Goal: Task Accomplishment & Management: Use online tool/utility

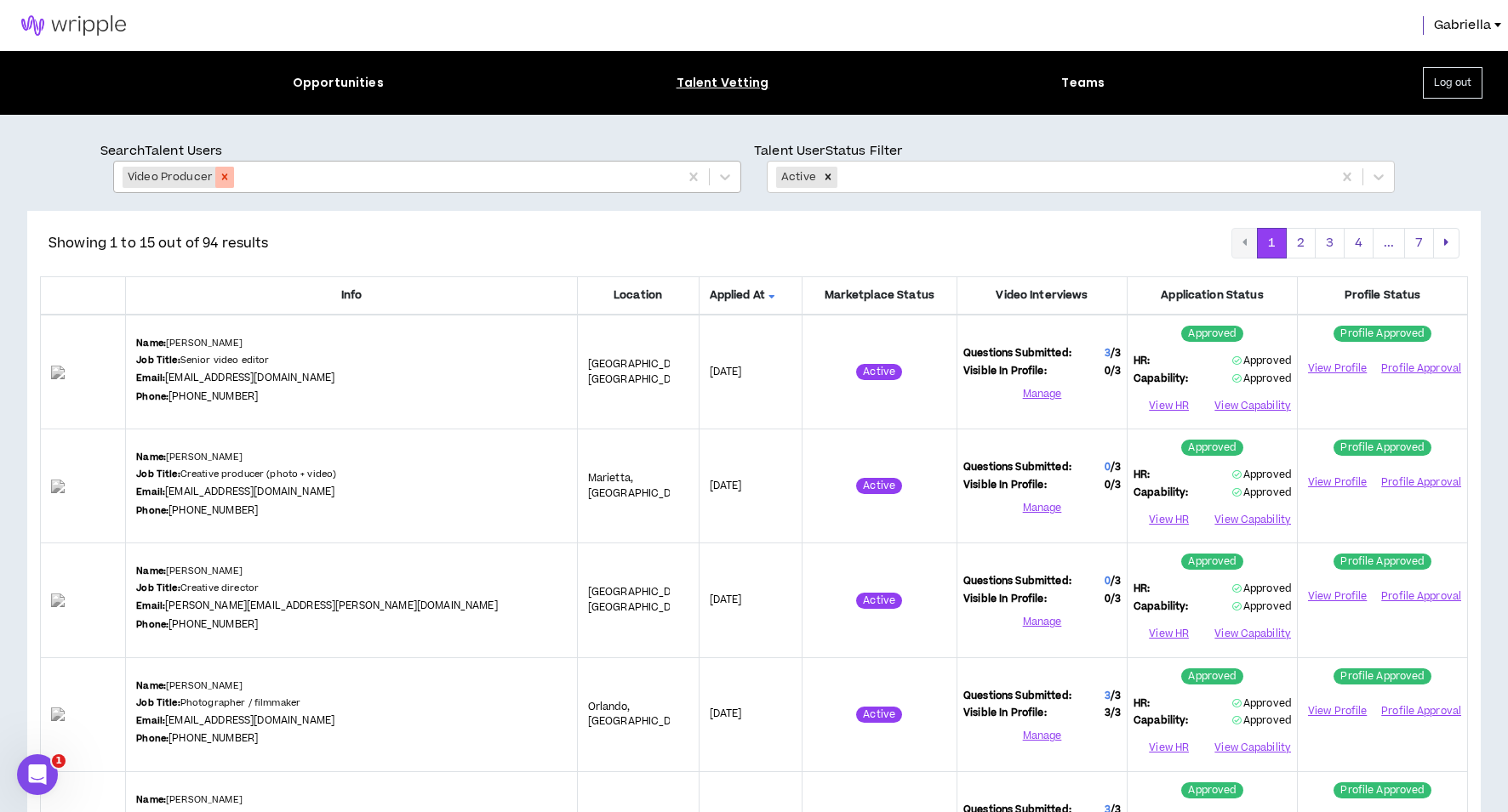
click at [223, 179] on icon "Remove Video Producer" at bounding box center [225, 177] width 12 height 12
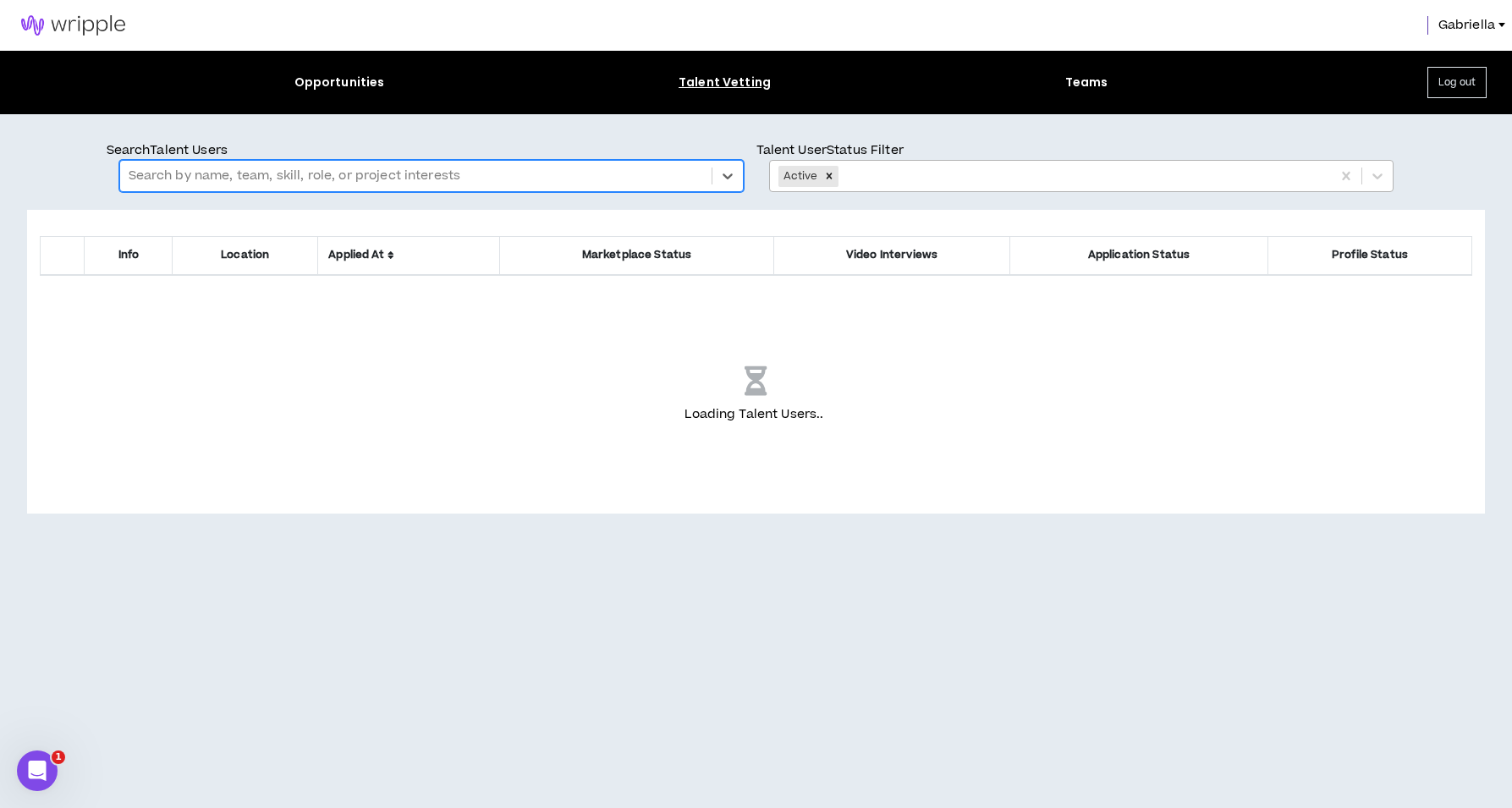
click at [829, 173] on icon "Remove Active" at bounding box center [829, 176] width 12 height 12
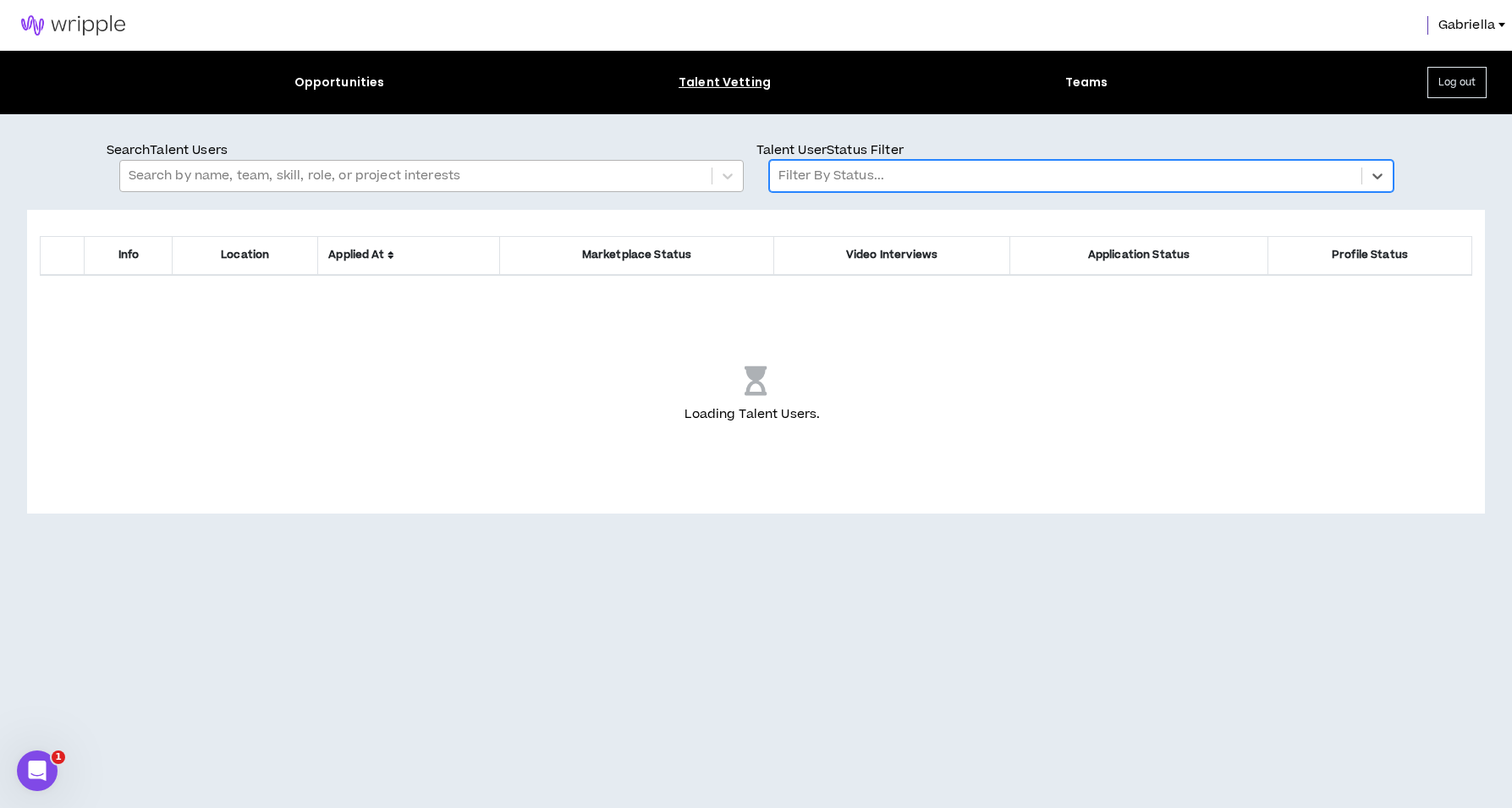
click at [354, 178] on div at bounding box center [416, 176] width 575 height 22
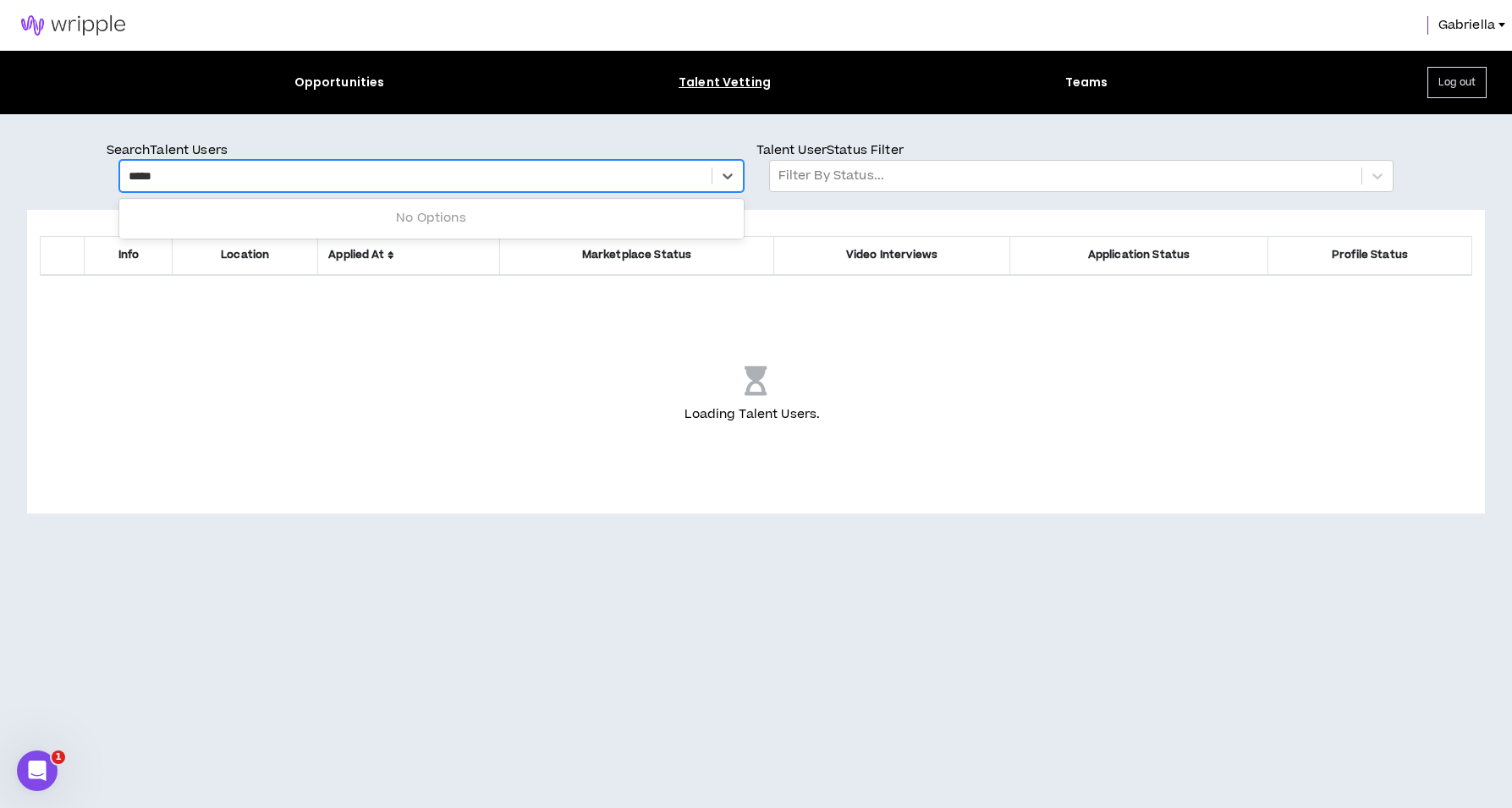
type input "******"
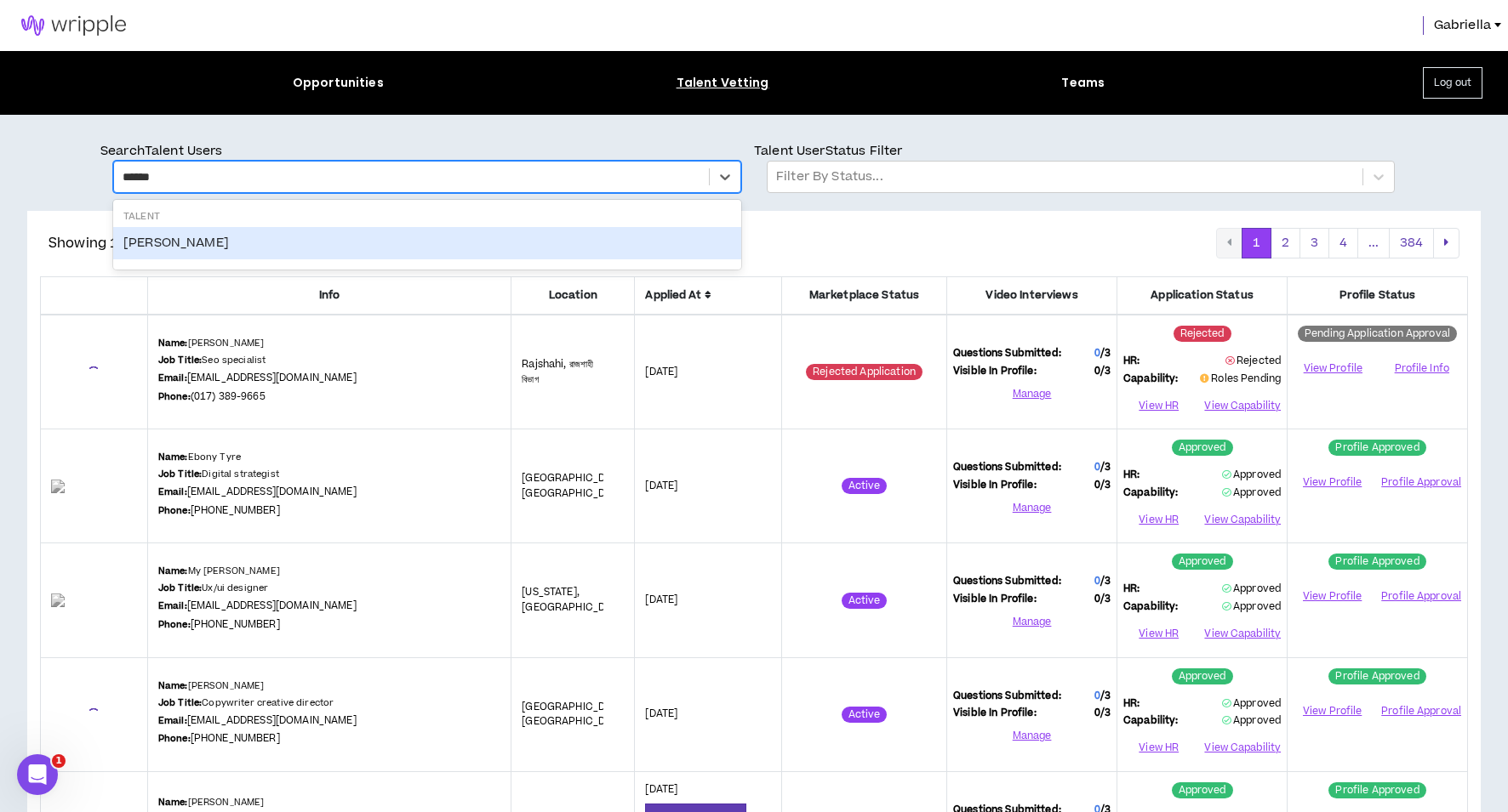
click at [169, 246] on div "[PERSON_NAME]" at bounding box center [427, 244] width 628 height 33
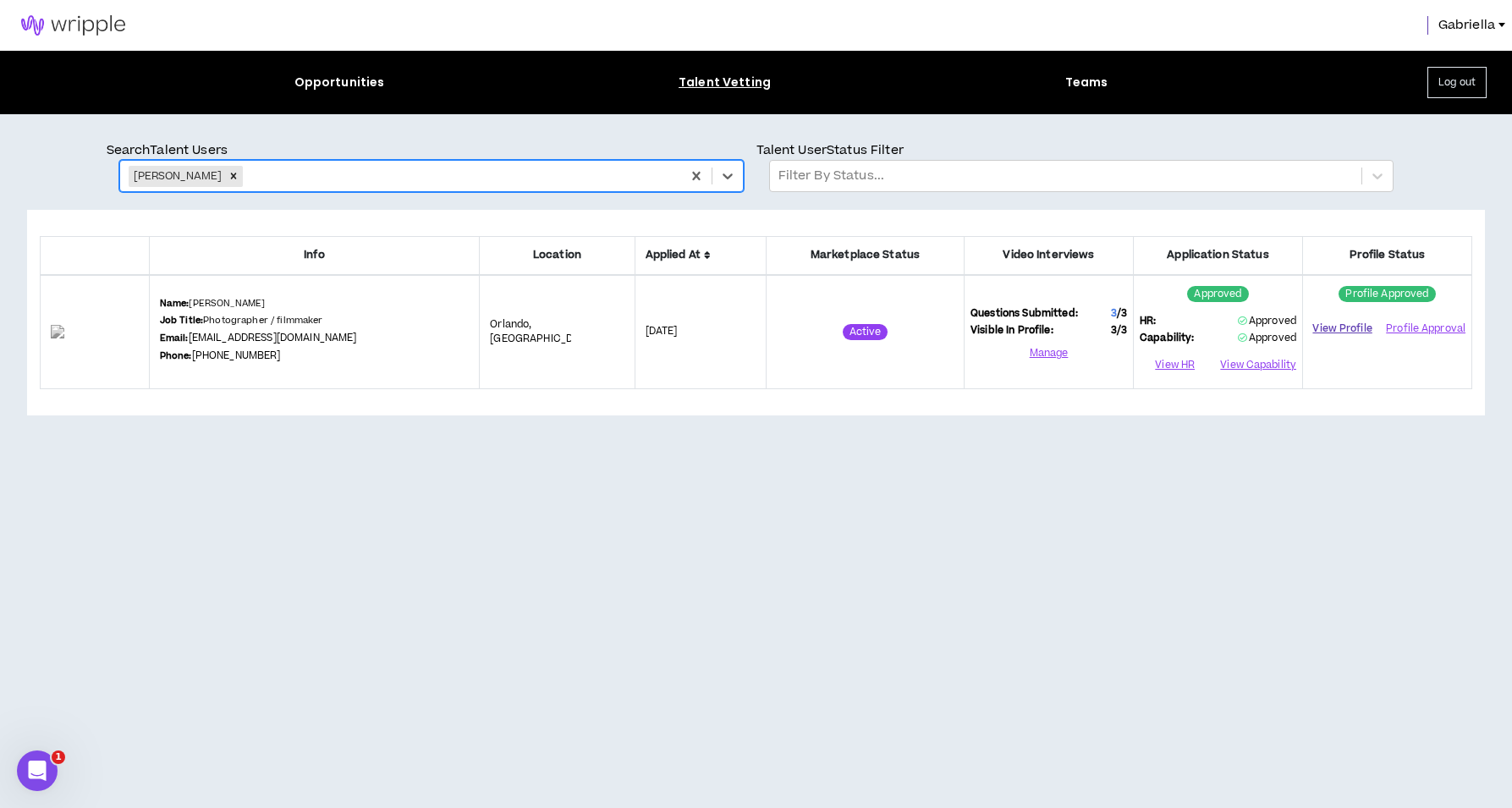
click at [1337, 332] on link "View Profile" at bounding box center [1342, 329] width 67 height 30
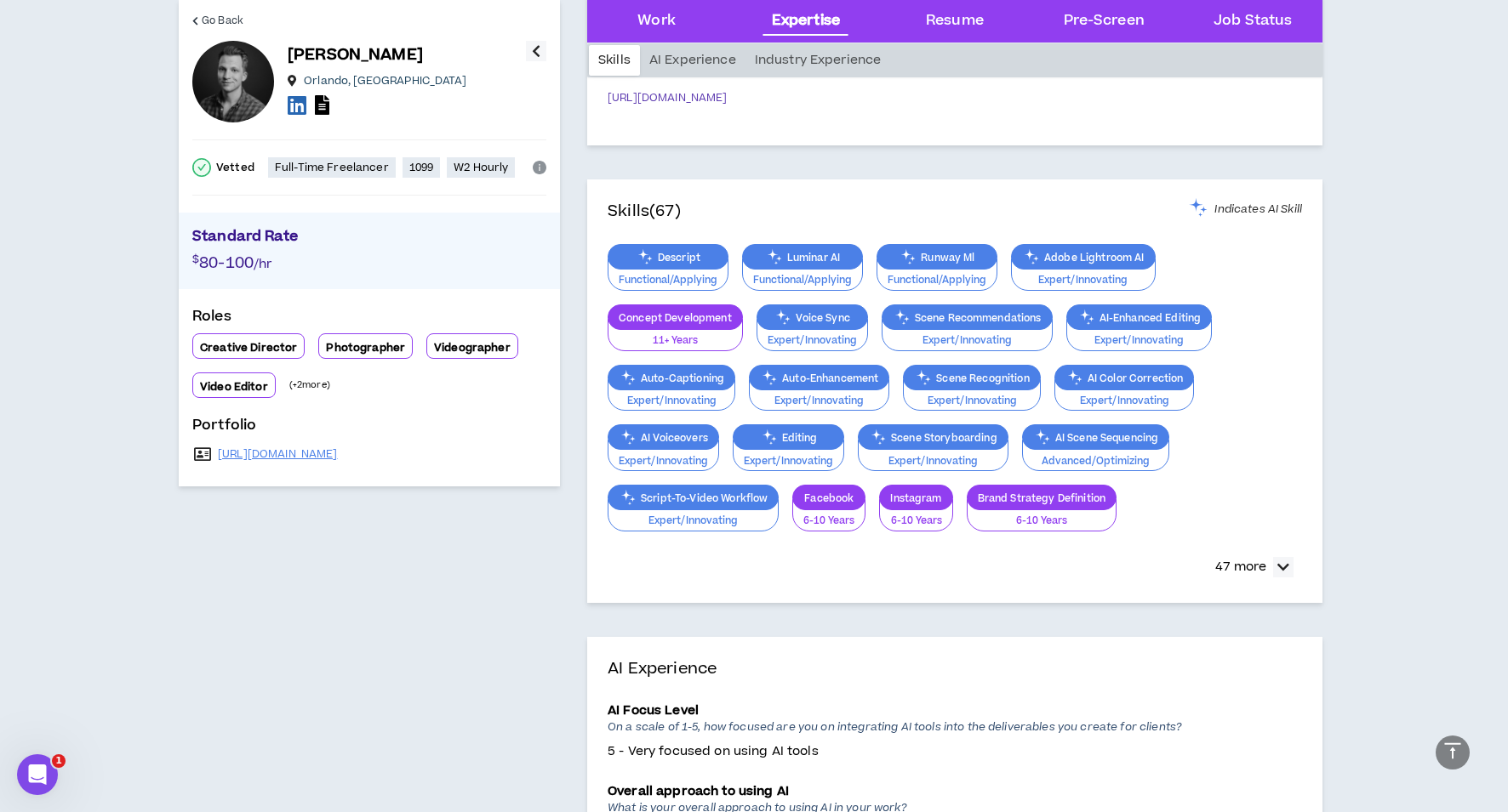
scroll to position [1774, 0]
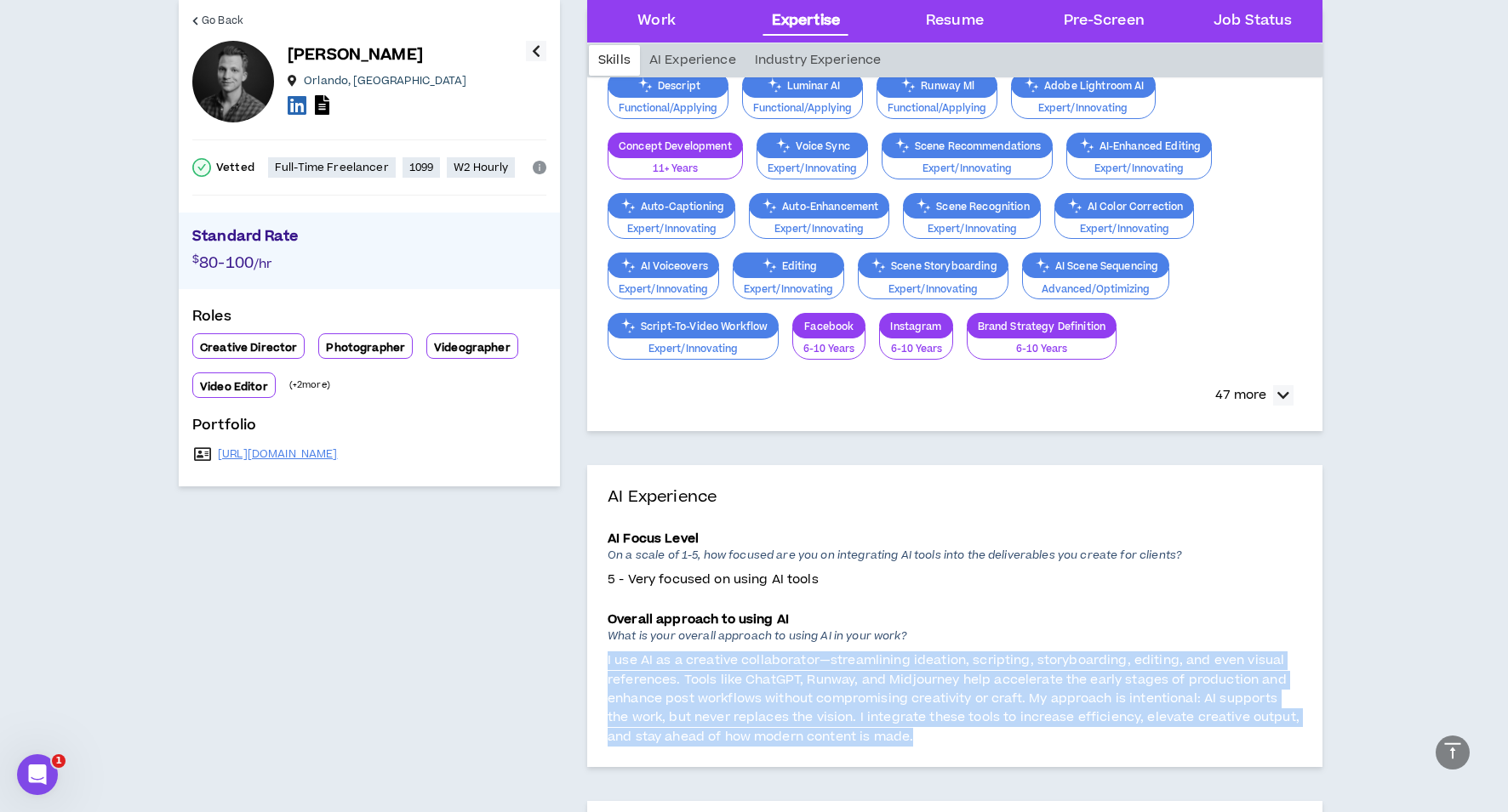
drag, startPoint x: 891, startPoint y: 736, endPoint x: 609, endPoint y: 664, distance: 291.0
click at [609, 664] on p "I use AI as a creative collaborator—streamlining ideation, scripting, storyboar…" at bounding box center [955, 699] width 695 height 95
copy p "I use AI as a creative collaborator—streamlining ideation, scripting, storyboar…"
